Goal: Task Accomplishment & Management: Manage account settings

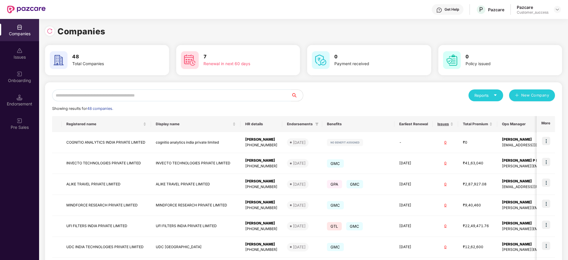
click at [175, 98] on input "text" at bounding box center [171, 95] width 239 height 12
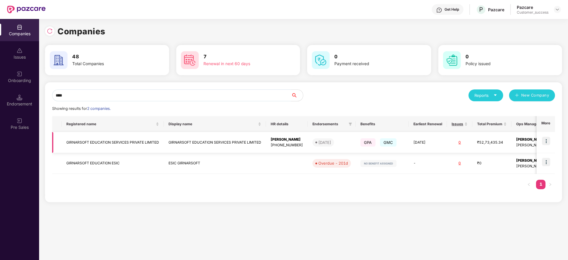
type input "****"
click at [547, 140] on img at bounding box center [546, 141] width 8 height 8
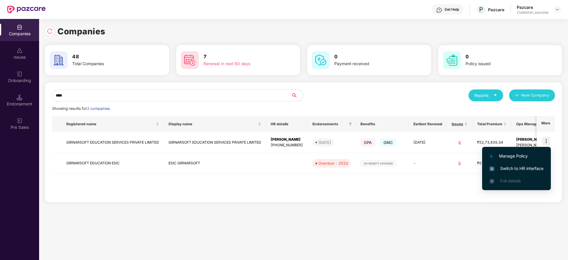
click at [512, 168] on span "Switch to HR interface" at bounding box center [516, 168] width 54 height 7
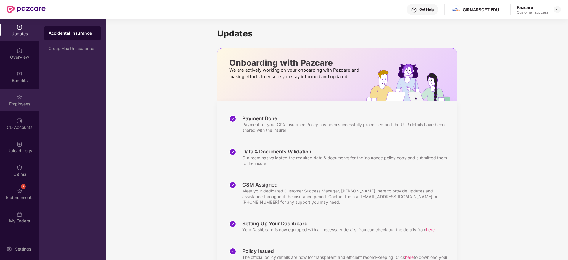
click at [21, 104] on div "Employees" at bounding box center [19, 104] width 39 height 6
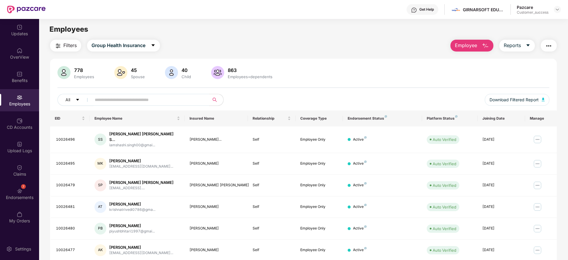
click at [105, 99] on input "text" at bounding box center [148, 99] width 106 height 9
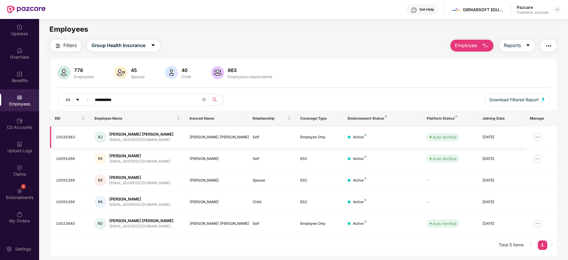
type input "**********"
click at [535, 136] on img at bounding box center [536, 136] width 9 height 9
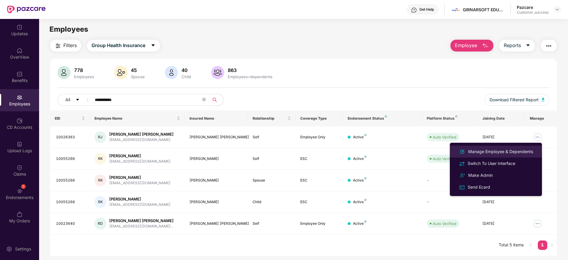
click at [500, 150] on div "Manage Employee & Dependents" at bounding box center [500, 151] width 67 height 7
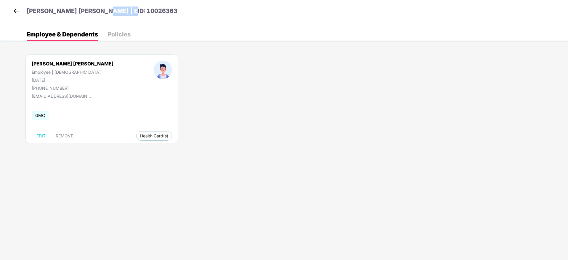
drag, startPoint x: 128, startPoint y: 11, endPoint x: 94, endPoint y: 14, distance: 33.9
click at [94, 14] on div "[PERSON_NAME] [PERSON_NAME] | EID: 10026363" at bounding box center [284, 10] width 568 height 21
copy p "10026363"
click at [17, 12] on img at bounding box center [16, 11] width 9 height 9
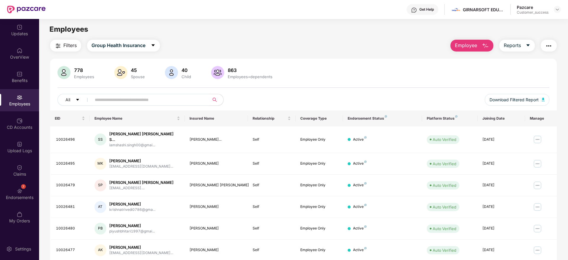
click at [109, 101] on input "text" at bounding box center [148, 99] width 106 height 9
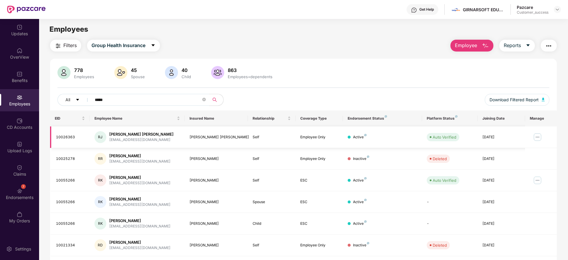
type input "*****"
click at [536, 135] on img at bounding box center [536, 136] width 9 height 9
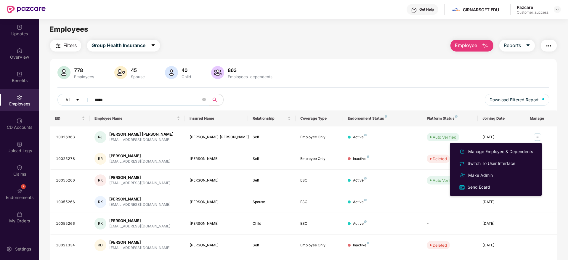
click at [398, 67] on div "778 Employees 45 Spouse 40 Child 863 Employees+dependents" at bounding box center [303, 73] width 492 height 14
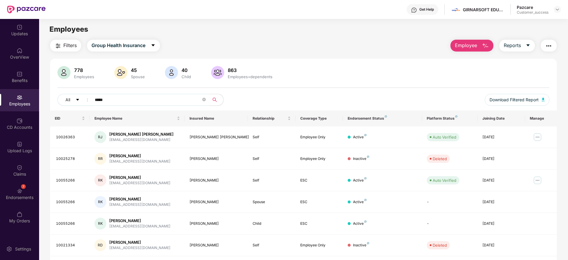
drag, startPoint x: 566, startPoint y: 93, endPoint x: 568, endPoint y: 119, distance: 25.8
click at [567, 119] on html "Get Help GIRNARSOFT EDUCATION SERVICES PRIVATE LIMITED Pazcare Customer_success…" at bounding box center [284, 130] width 568 height 260
click at [563, 115] on div "Filters Group Health Insurance Employee Reports 778 Employees 45 Spouse 40 Chil…" at bounding box center [303, 180] width 528 height 281
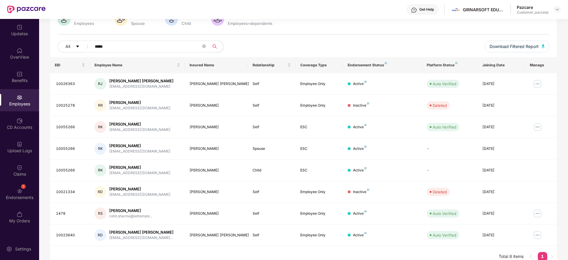
scroll to position [61, 0]
